Goal: Task Accomplishment & Management: Manage account settings

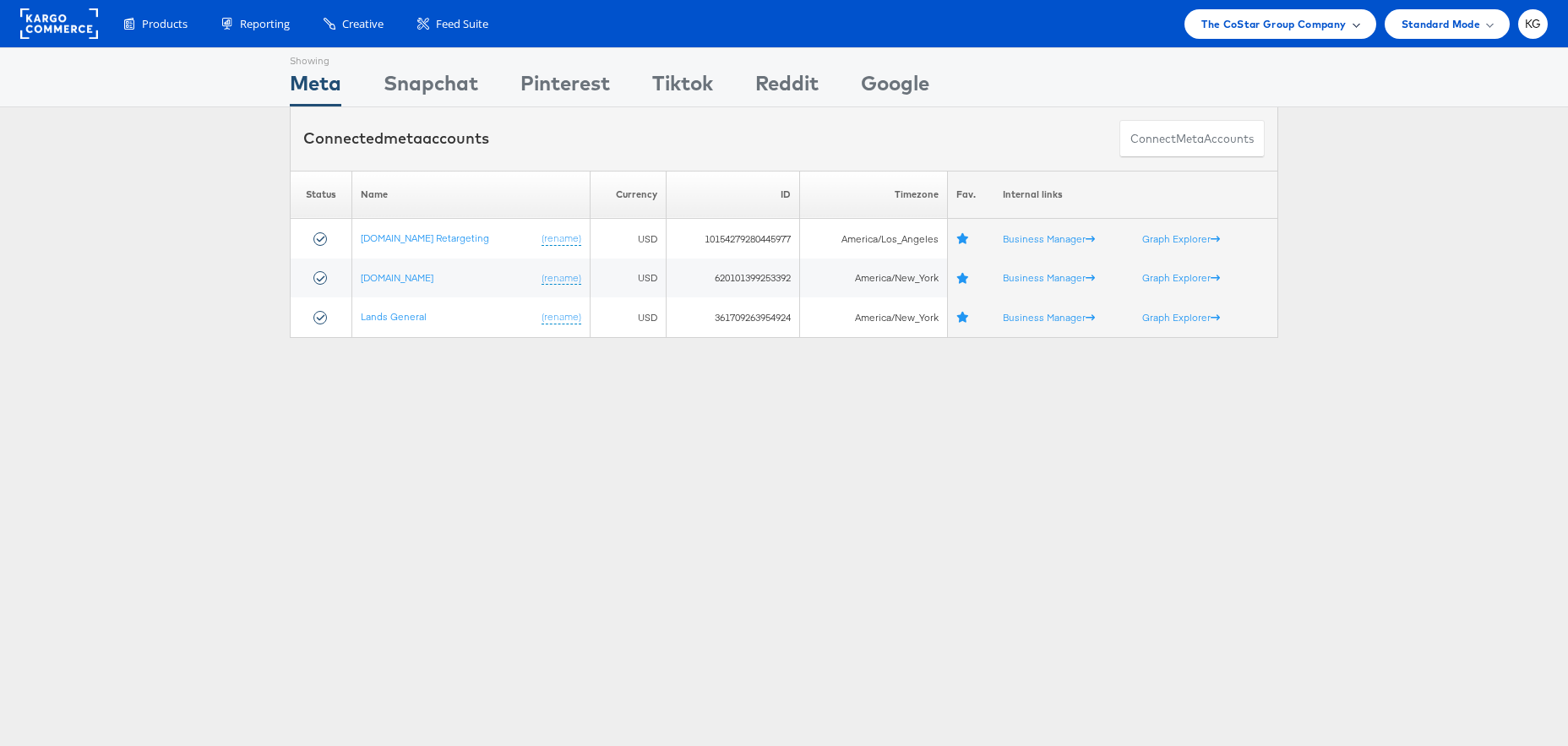
click at [1306, 37] on div "The CoStar Group Company" at bounding box center [1280, 24] width 191 height 30
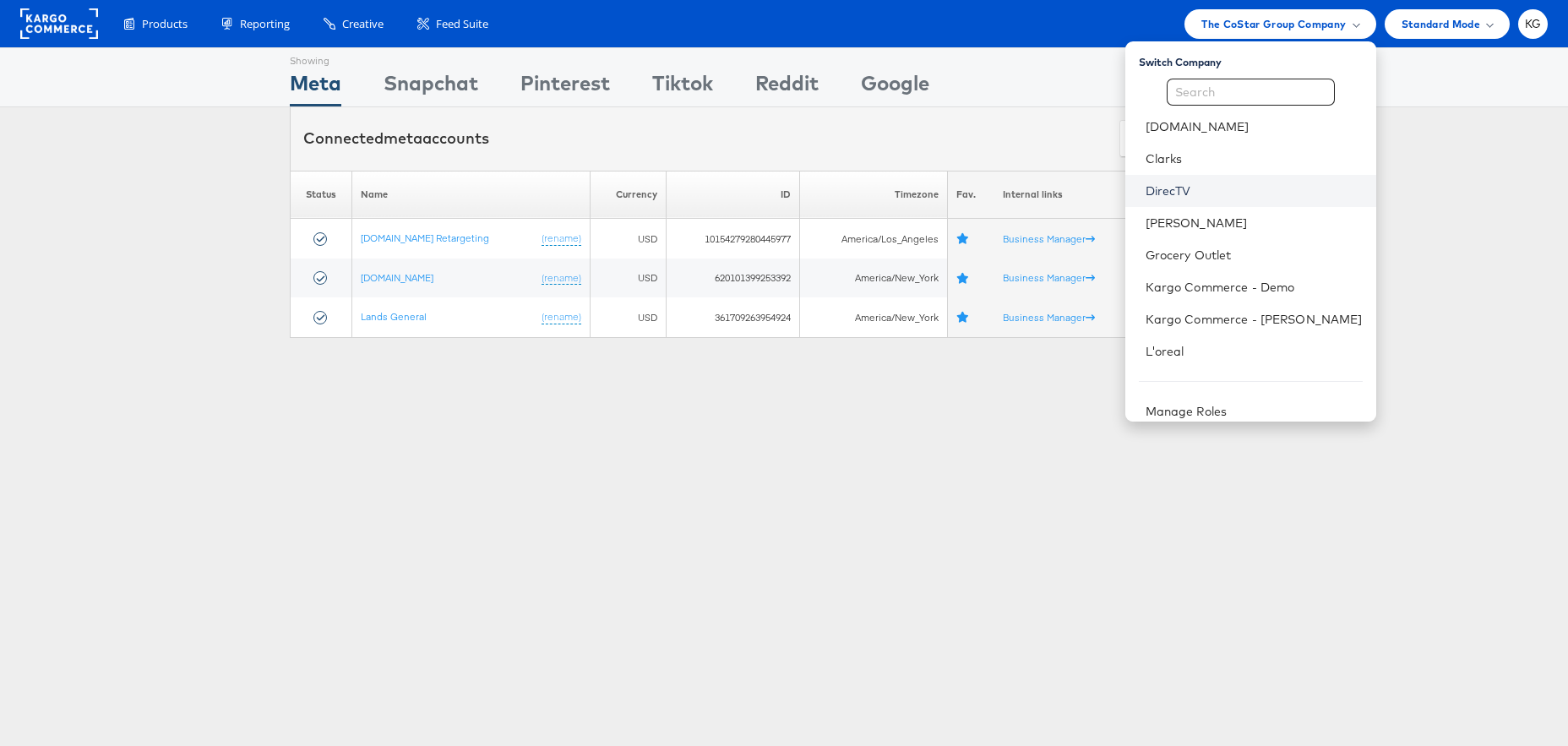
click at [1288, 185] on link "DirecTV" at bounding box center [1254, 191] width 217 height 17
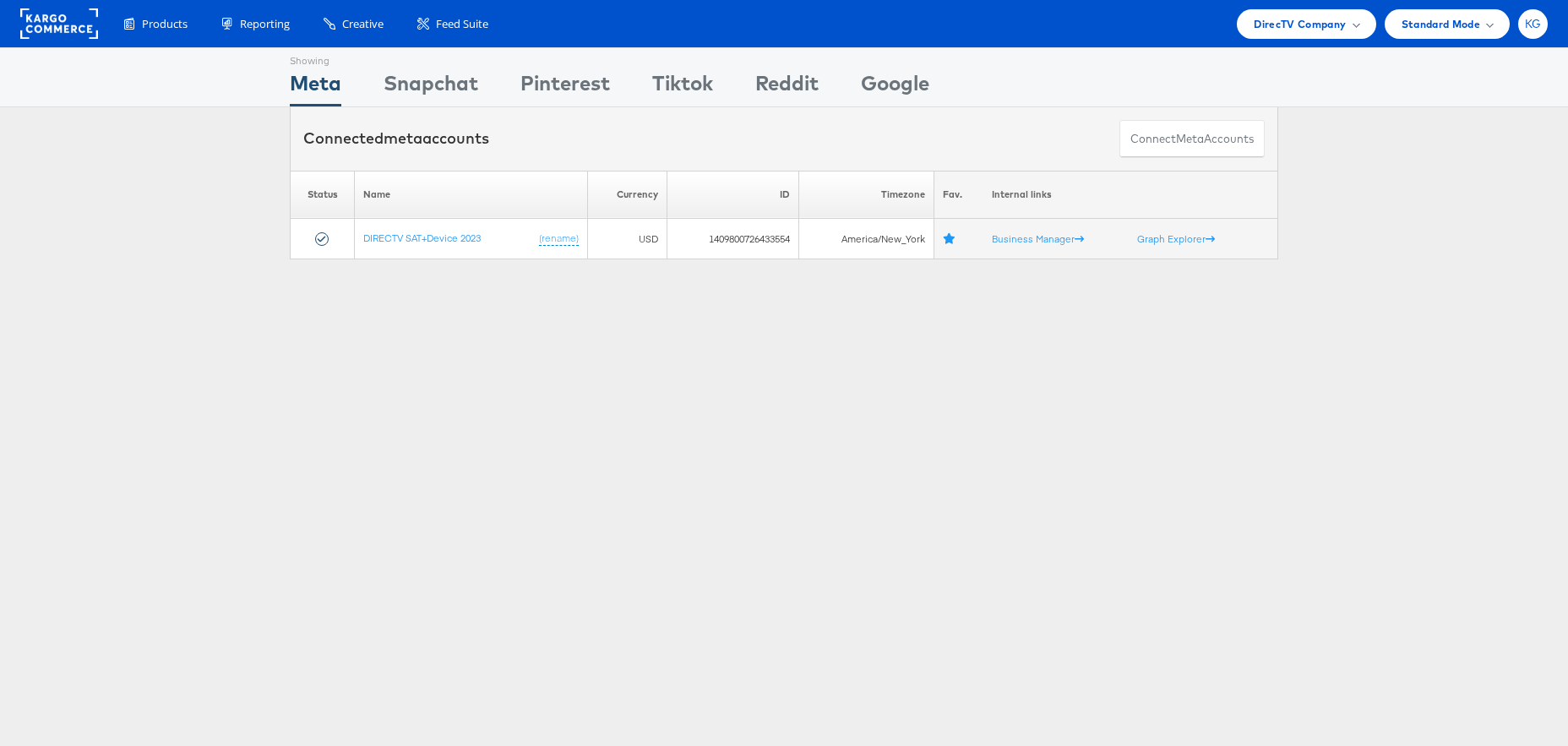
click at [1531, 26] on span "KG" at bounding box center [1533, 24] width 17 height 11
click at [1452, 158] on div at bounding box center [1473, 161] width 56 height 5
